Goal: Communication & Community: Answer question/provide support

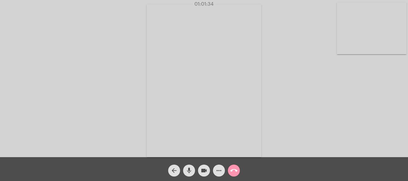
click at [177, 169] on mat-icon "arrow_back" at bounding box center [174, 170] width 7 height 7
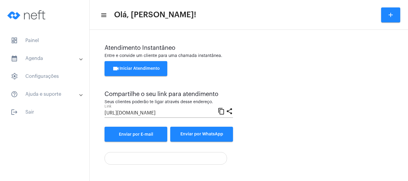
drag, startPoint x: 177, startPoint y: 169, endPoint x: 365, endPoint y: 91, distance: 203.7
drag, startPoint x: 371, startPoint y: 47, endPoint x: 401, endPoint y: -33, distance: 84.7
click at [401, 0] on html "dashboard Painel calendar_month_outlined Agenda calendar_month_outlined Calendá…" at bounding box center [204, 90] width 408 height 181
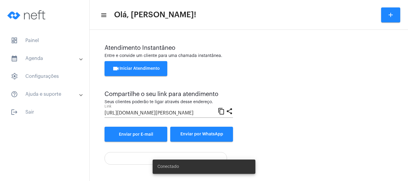
scroll to position [119, 0]
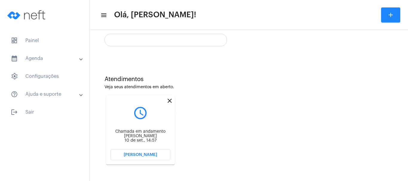
click at [170, 100] on mat-icon "close" at bounding box center [169, 100] width 7 height 7
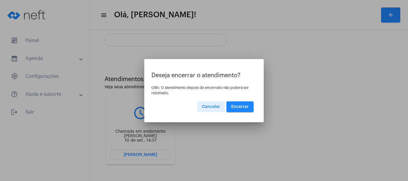
click at [245, 104] on button "Encerrar" at bounding box center [240, 107] width 27 height 11
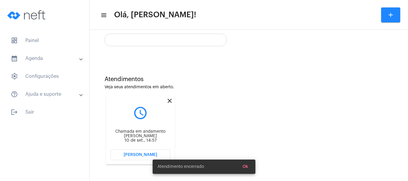
scroll to position [42, 0]
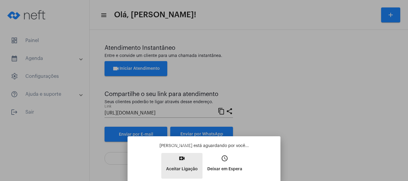
click at [182, 159] on mat-icon "video_call" at bounding box center [181, 158] width 7 height 7
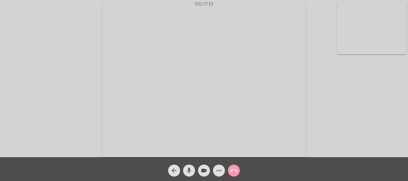
click at [173, 170] on mat-icon "arrow_back" at bounding box center [174, 170] width 7 height 7
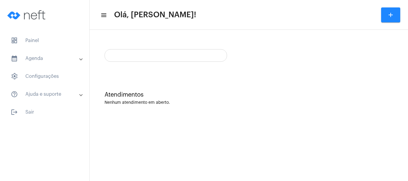
click at [173, 170] on mat-sidenav-content "menu Olá, [PERSON_NAME]! add Atendimentos Nenhum atendimento em aberto." at bounding box center [249, 90] width 319 height 181
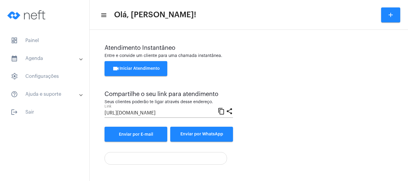
click at [150, 170] on div "Atendimento Instantâneo Entre e convide um cliente para uma chamada instantânea…" at bounding box center [249, 105] width 313 height 144
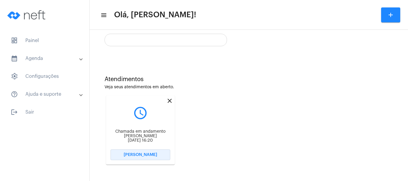
click at [146, 153] on button "[PERSON_NAME]" at bounding box center [141, 155] width 60 height 11
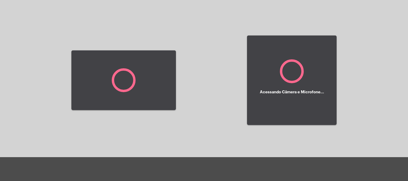
click at [146, 153] on div at bounding box center [123, 80] width 105 height 156
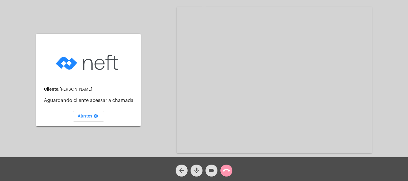
click at [178, 173] on button "arrow_back" at bounding box center [182, 171] width 12 height 12
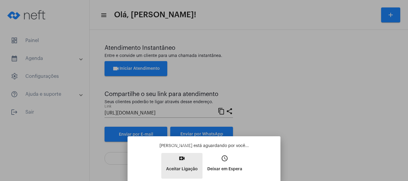
click at [183, 160] on mat-icon "video_call" at bounding box center [181, 158] width 7 height 7
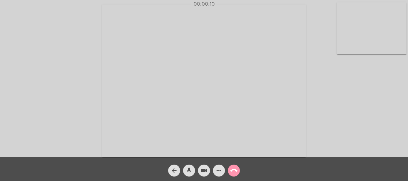
click at [398, 110] on div "Acessando Câmera e Microfone..." at bounding box center [204, 80] width 407 height 158
click at [174, 169] on mat-icon "arrow_back" at bounding box center [174, 170] width 7 height 7
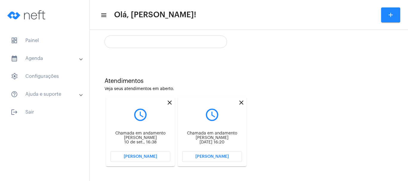
scroll to position [119, 0]
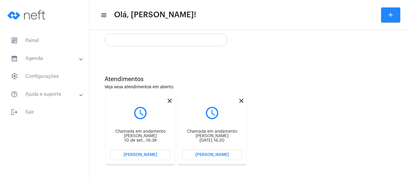
click at [137, 154] on span "[PERSON_NAME]" at bounding box center [140, 155] width 33 height 4
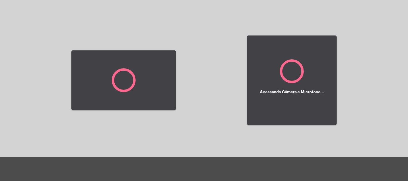
click at [137, 154] on div at bounding box center [123, 80] width 105 height 156
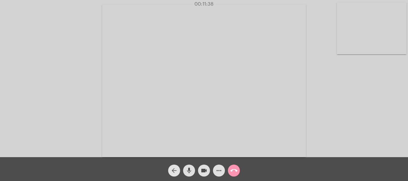
click at [175, 170] on mat-icon "arrow_back" at bounding box center [174, 170] width 7 height 7
